Goal: Task Accomplishment & Management: Use online tool/utility

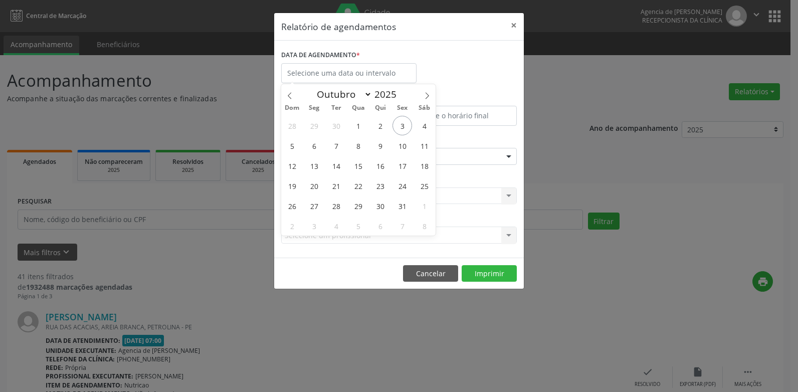
select select "9"
click at [311, 206] on span "27" at bounding box center [314, 206] width 20 height 20
type input "[DATE]"
click at [311, 206] on span "27" at bounding box center [314, 206] width 20 height 20
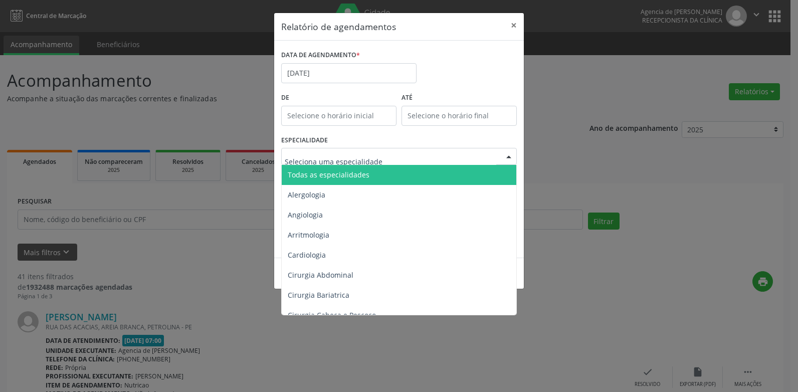
click at [353, 172] on span "Todas as especialidades" at bounding box center [329, 175] width 82 height 10
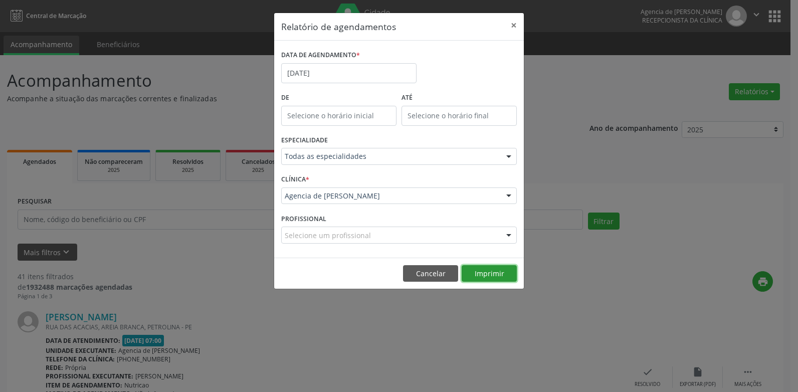
click at [488, 279] on button "Imprimir" at bounding box center [489, 273] width 55 height 17
click at [513, 20] on button "×" at bounding box center [514, 25] width 20 height 25
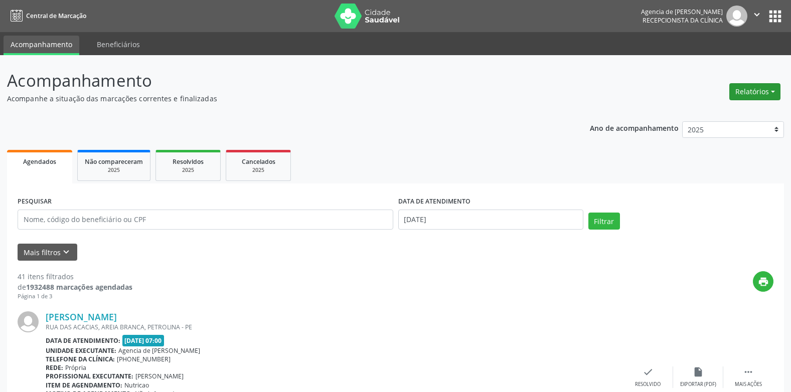
click at [736, 95] on button "Relatórios" at bounding box center [754, 91] width 51 height 17
click at [733, 117] on link "Agendamentos" at bounding box center [727, 113] width 108 height 14
select select "9"
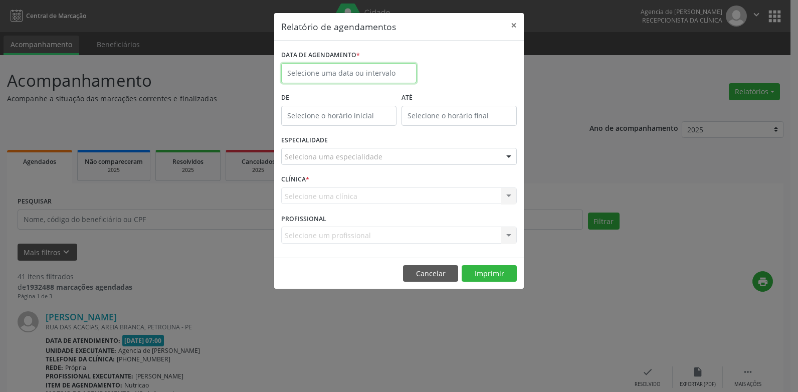
click at [334, 70] on input "text" at bounding box center [348, 73] width 135 height 20
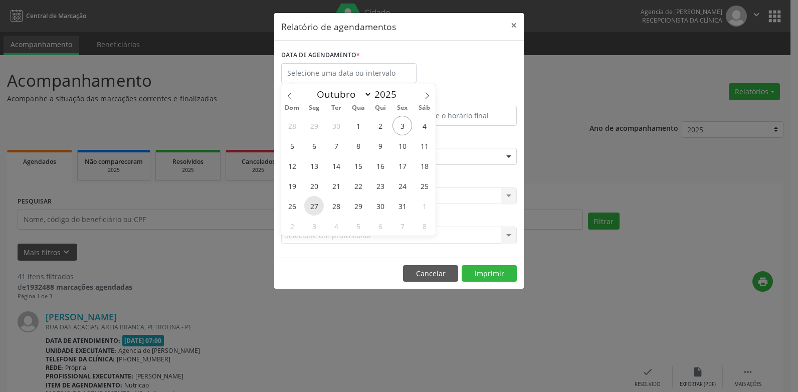
click at [315, 201] on span "27" at bounding box center [314, 206] width 20 height 20
type input "[DATE]"
click at [315, 201] on span "27" at bounding box center [314, 206] width 20 height 20
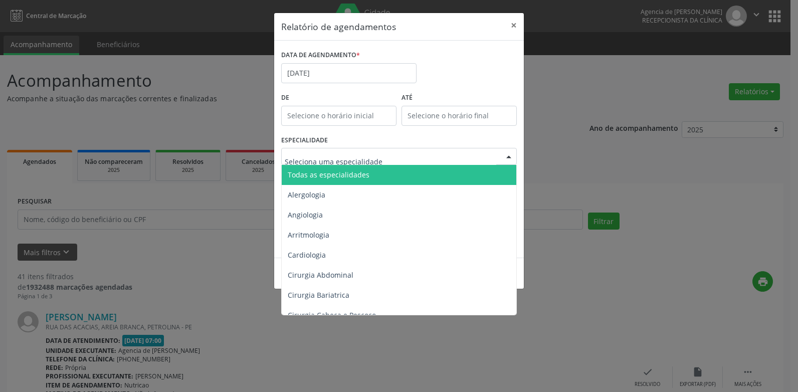
click at [358, 164] on div "Todas as especialidades Alergologia Angiologia Arritmologia Cardiologia Cirurgi…" at bounding box center [399, 156] width 236 height 17
click at [362, 171] on span "Todas as especialidades" at bounding box center [329, 175] width 82 height 10
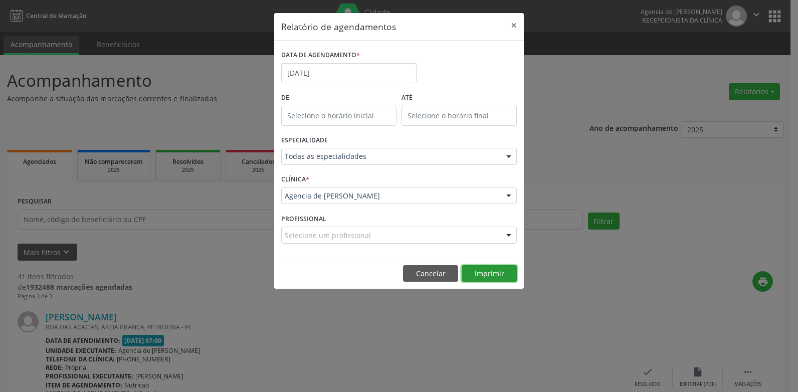
click at [478, 269] on button "Imprimir" at bounding box center [489, 273] width 55 height 17
click at [514, 21] on button "×" at bounding box center [514, 25] width 20 height 25
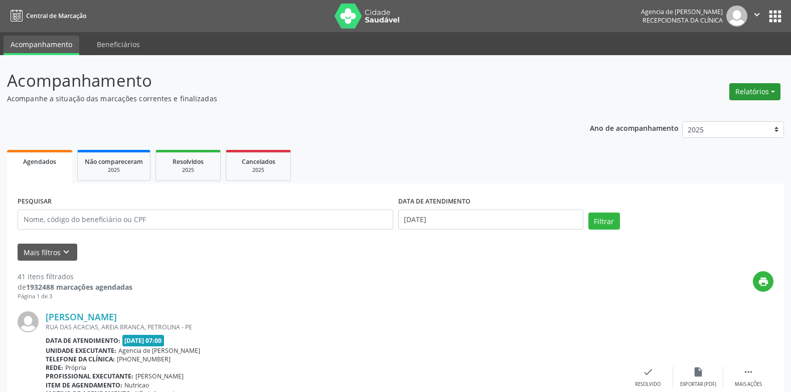
click at [751, 92] on button "Relatórios" at bounding box center [754, 91] width 51 height 17
click at [677, 117] on link "Agendamentos" at bounding box center [727, 113] width 108 height 14
select select "9"
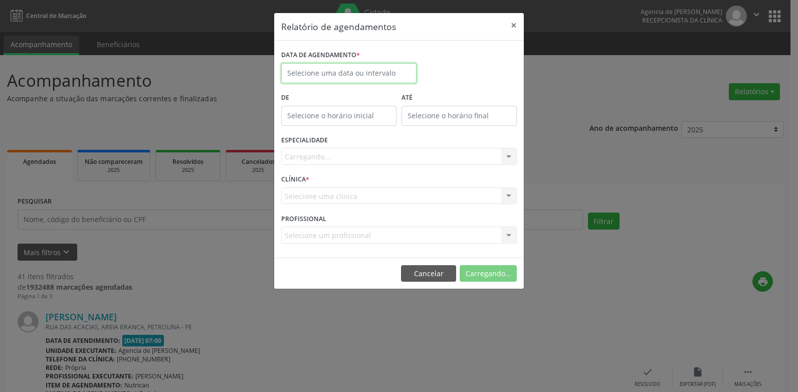
click at [351, 71] on input "text" at bounding box center [348, 73] width 135 height 20
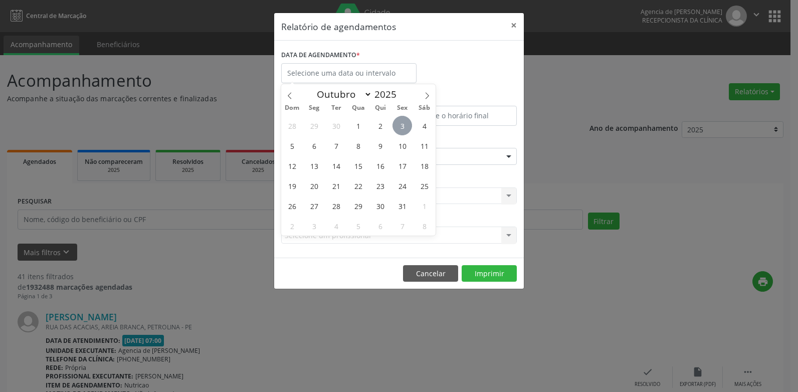
click at [400, 129] on span "3" at bounding box center [403, 126] width 20 height 20
type input "[DATE]"
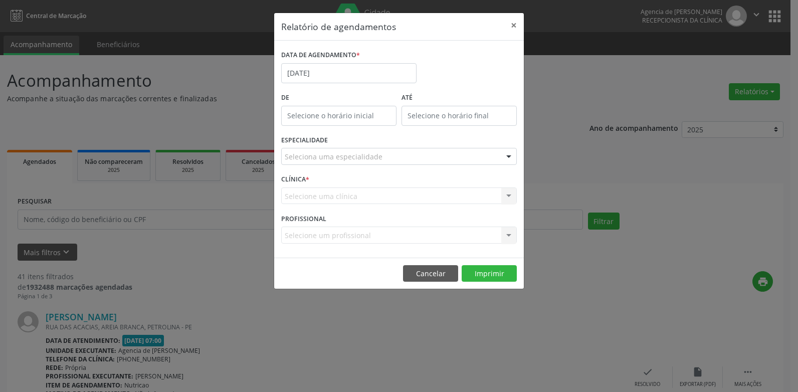
click at [397, 150] on div "Seleciona uma especialidade" at bounding box center [399, 156] width 236 height 17
type input "der"
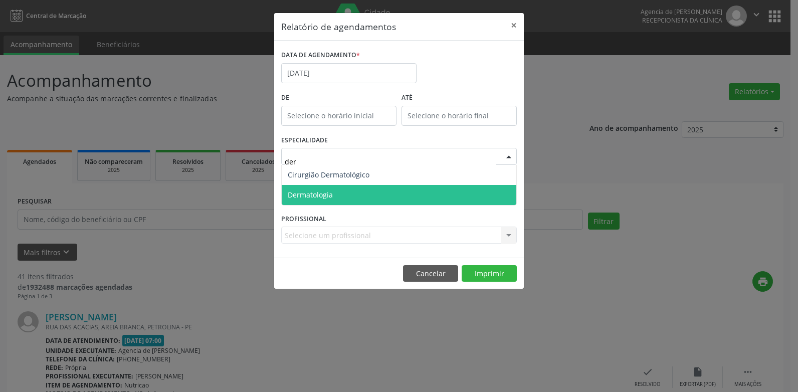
click at [402, 201] on span "Dermatologia" at bounding box center [399, 195] width 235 height 20
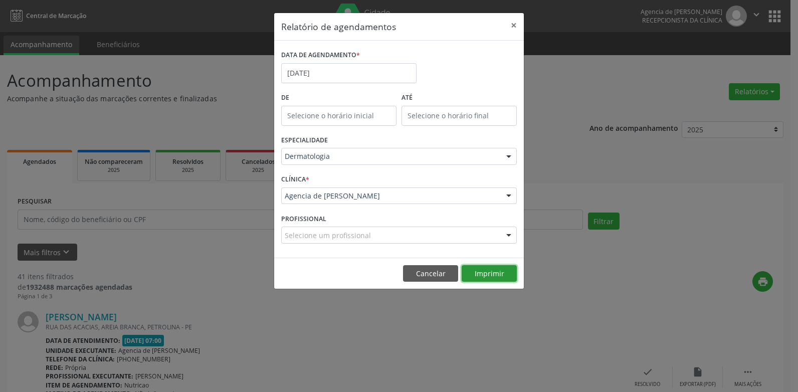
click at [502, 275] on button "Imprimir" at bounding box center [489, 273] width 55 height 17
click at [515, 27] on button "×" at bounding box center [514, 25] width 20 height 25
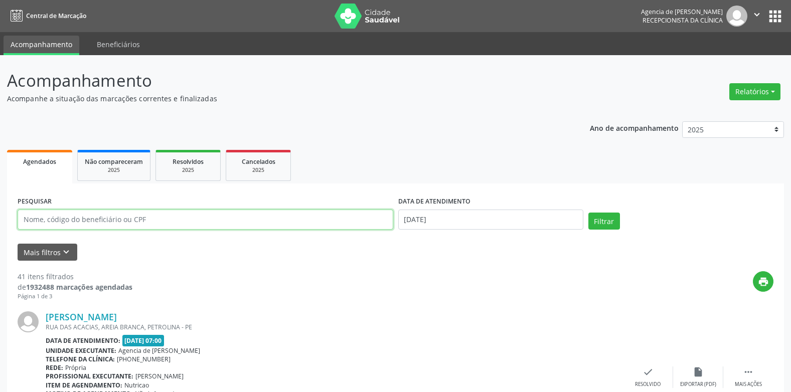
click at [187, 212] on input "text" at bounding box center [206, 220] width 376 height 20
type input "flauzimiro"
click at [588, 213] on button "Filtrar" at bounding box center [604, 221] width 32 height 17
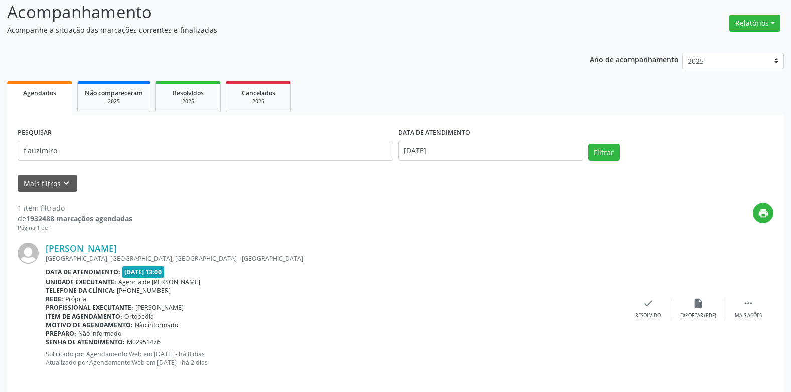
scroll to position [79, 0]
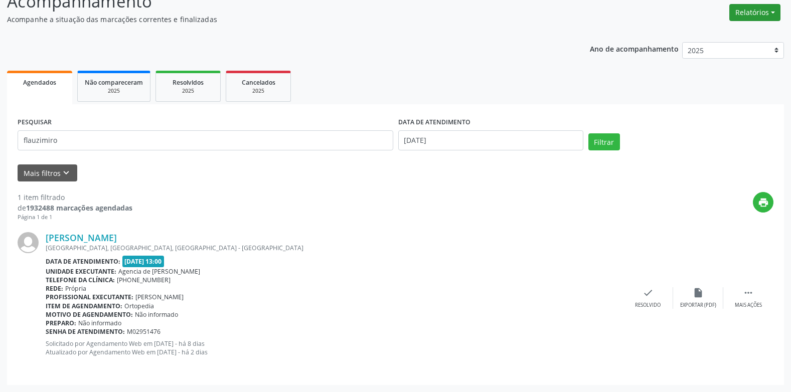
click at [753, 15] on button "Relatórios" at bounding box center [754, 12] width 51 height 17
click at [722, 44] on link "Procedimentos realizados" at bounding box center [727, 48] width 108 height 14
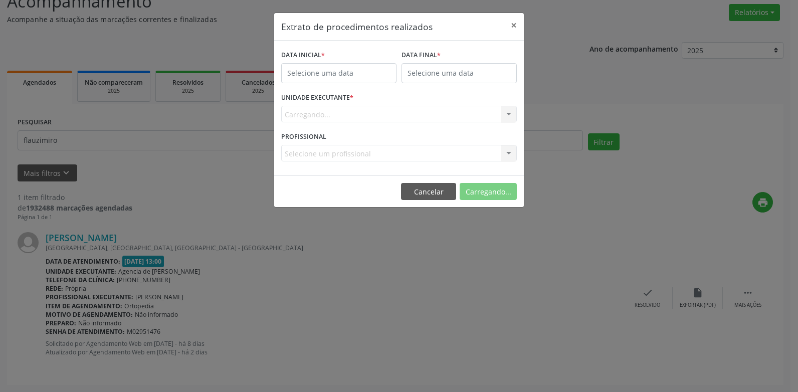
click at [756, 19] on div "Extrato de procedimentos realizados × DATA INICIAL * DATA FINAL * UNIDADE EXECU…" at bounding box center [399, 196] width 798 height 392
drag, startPoint x: 517, startPoint y: 22, endPoint x: 523, endPoint y: 22, distance: 6.0
click at [520, 22] on button "×" at bounding box center [514, 25] width 20 height 25
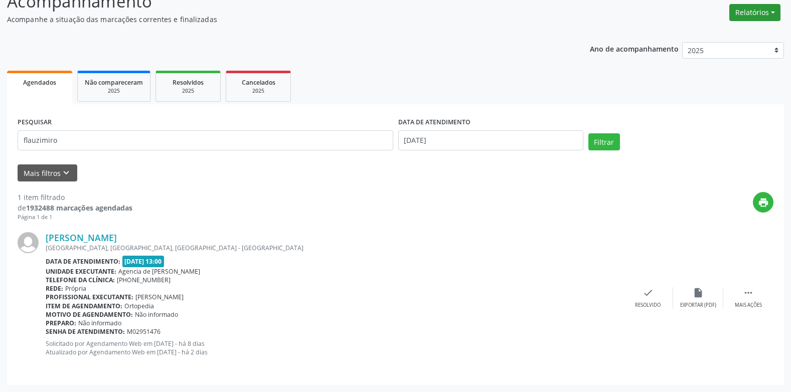
click at [741, 18] on button "Relatórios" at bounding box center [754, 12] width 51 height 17
click at [716, 35] on link "Agendamentos" at bounding box center [727, 34] width 108 height 14
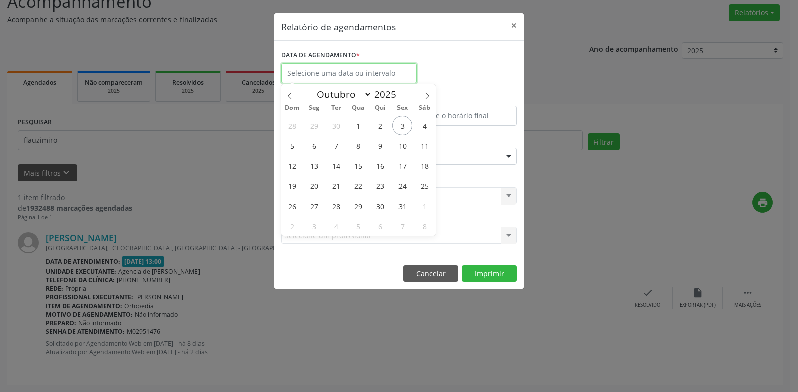
drag, startPoint x: 339, startPoint y: 67, endPoint x: 344, endPoint y: 77, distance: 11.2
click at [339, 67] on input "text" at bounding box center [348, 73] width 135 height 20
click at [400, 164] on span "17" at bounding box center [403, 166] width 20 height 20
type input "17/10/2025"
click at [399, 165] on span "17" at bounding box center [403, 166] width 20 height 20
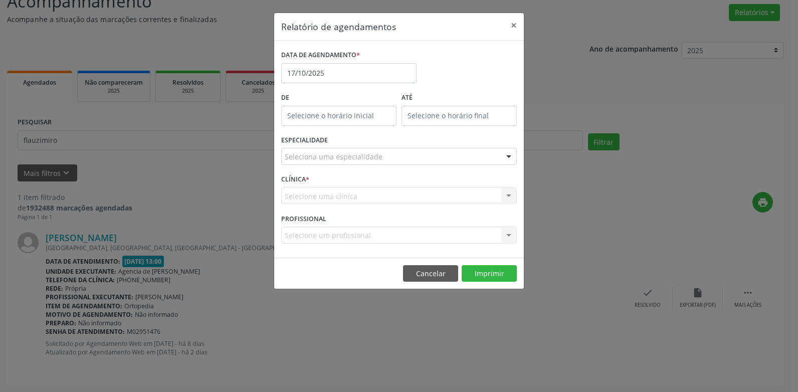
click at [387, 155] on div "Seleciona uma especialidade" at bounding box center [399, 156] width 236 height 17
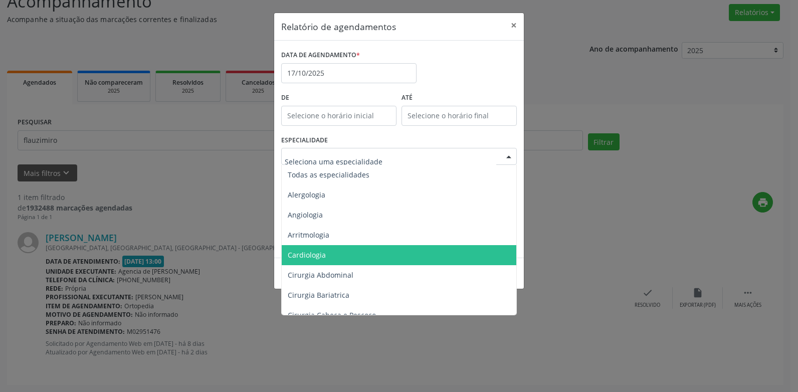
drag, startPoint x: 352, startPoint y: 261, endPoint x: 406, endPoint y: 273, distance: 54.6
click at [353, 260] on span "Cardiologia" at bounding box center [400, 255] width 236 height 20
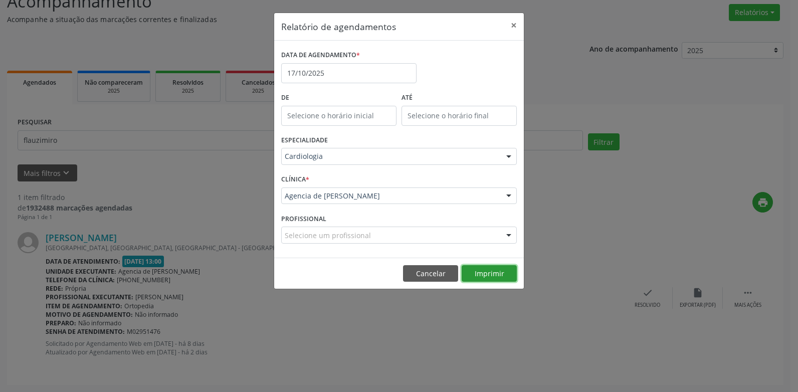
click at [485, 274] on button "Imprimir" at bounding box center [489, 273] width 55 height 17
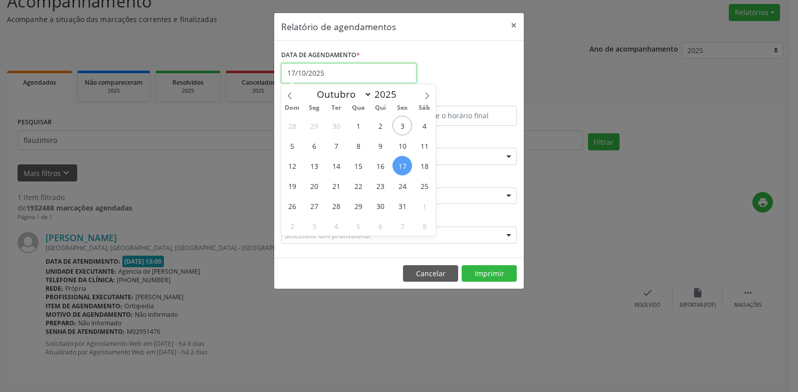
click at [328, 76] on input "17/10/2025" at bounding box center [348, 73] width 135 height 20
drag, startPoint x: 286, startPoint y: 94, endPoint x: 290, endPoint y: 97, distance: 5.4
click at [286, 94] on span at bounding box center [289, 92] width 17 height 17
select select "8"
click at [358, 163] on span "17" at bounding box center [358, 166] width 20 height 20
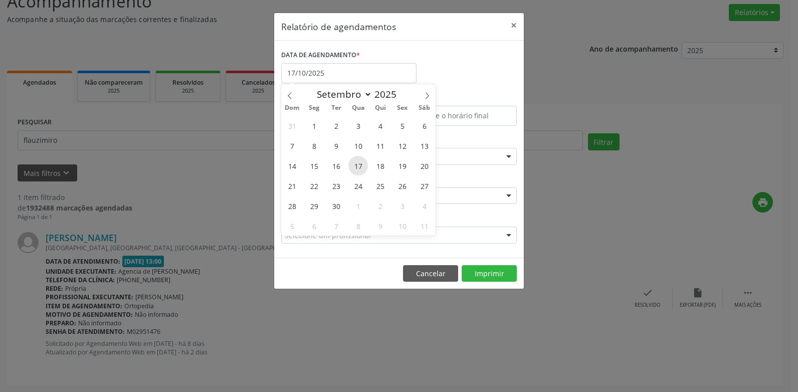
type input "[DATE]"
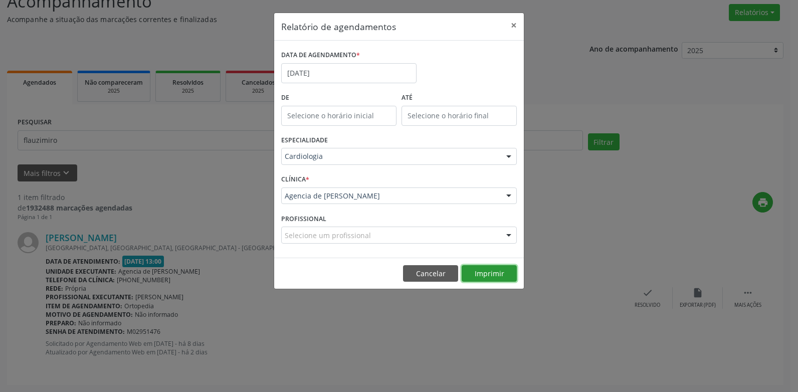
click at [484, 271] on button "Imprimir" at bounding box center [489, 273] width 55 height 17
click at [515, 22] on button "×" at bounding box center [514, 25] width 20 height 25
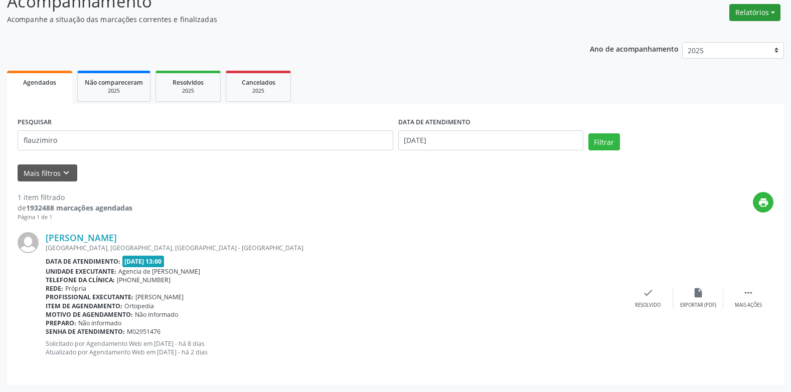
click at [746, 16] on button "Relatórios" at bounding box center [754, 12] width 51 height 17
click at [710, 37] on link "Agendamentos" at bounding box center [727, 34] width 108 height 14
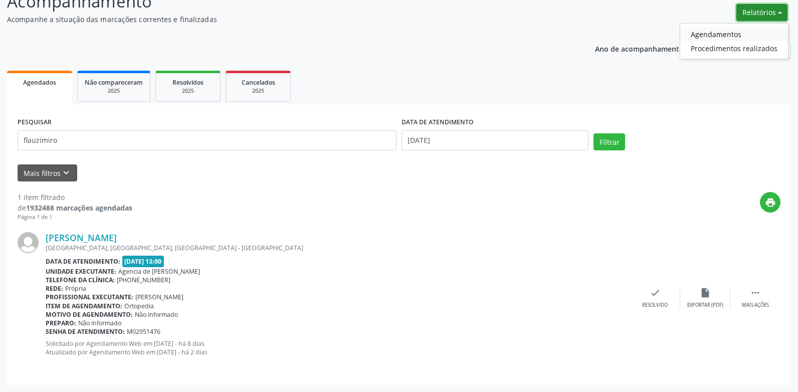
select select "9"
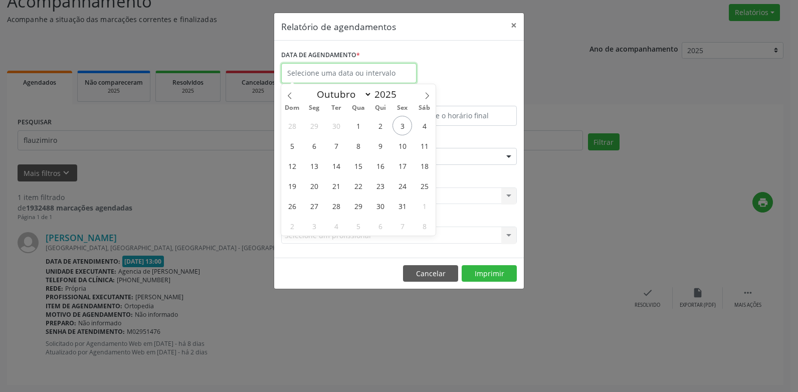
click at [378, 82] on body "Central de Marcação Agencia de Petrolina Recepcionista da clínica  Configuraçõ…" at bounding box center [399, 117] width 798 height 392
click at [311, 146] on span "6" at bounding box center [314, 146] width 20 height 20
type input "[DATE]"
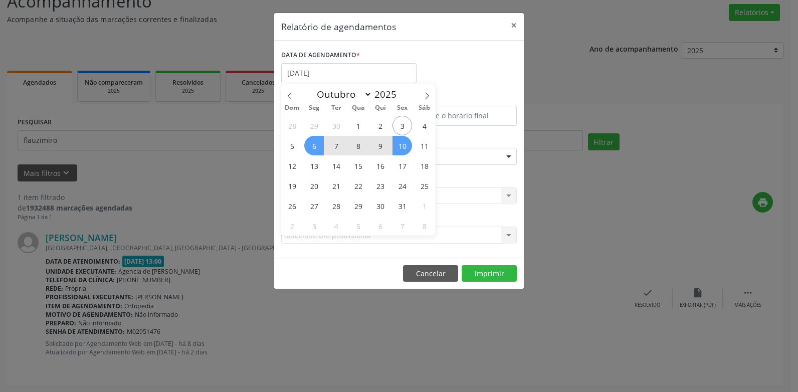
click at [402, 149] on span "10" at bounding box center [403, 146] width 20 height 20
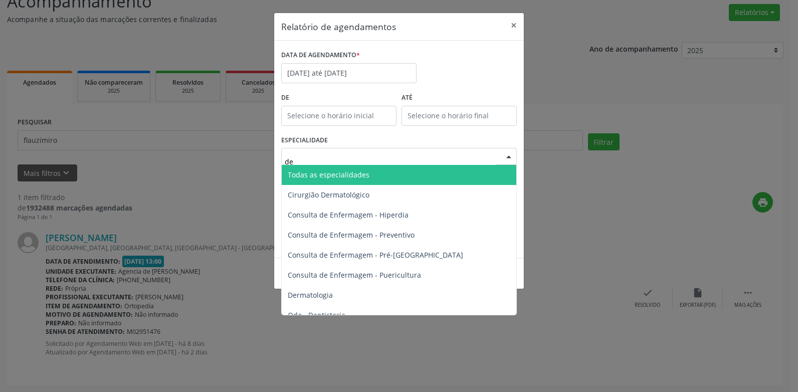
type input "der"
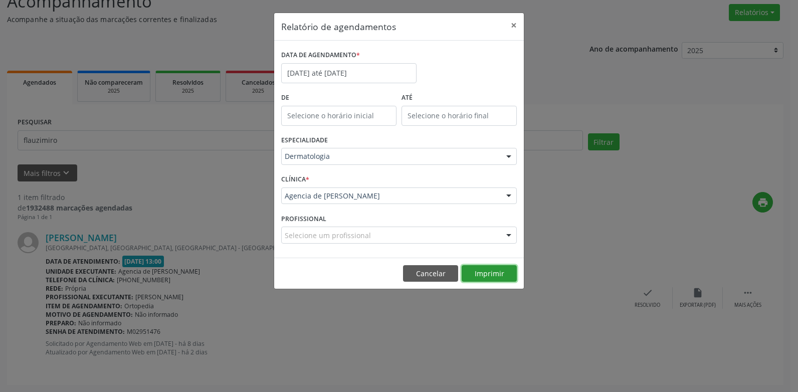
click at [490, 273] on button "Imprimir" at bounding box center [489, 273] width 55 height 17
click at [513, 20] on button "×" at bounding box center [514, 25] width 20 height 25
